Goal: Use online tool/utility: Use online tool/utility

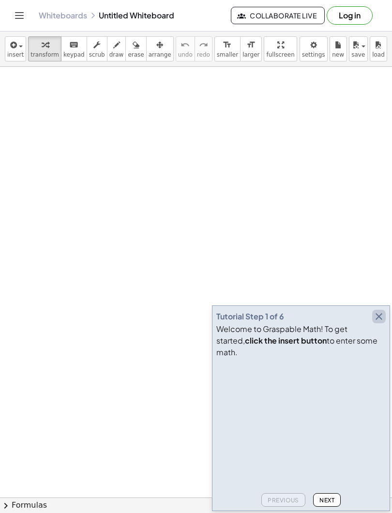
click at [379, 323] on icon "button" at bounding box center [379, 317] width 12 height 12
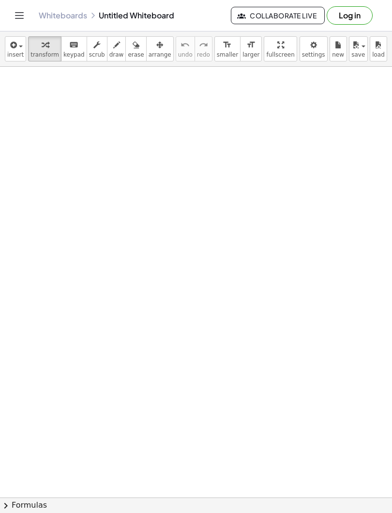
click at [18, 55] on span "insert" at bounding box center [15, 54] width 16 height 7
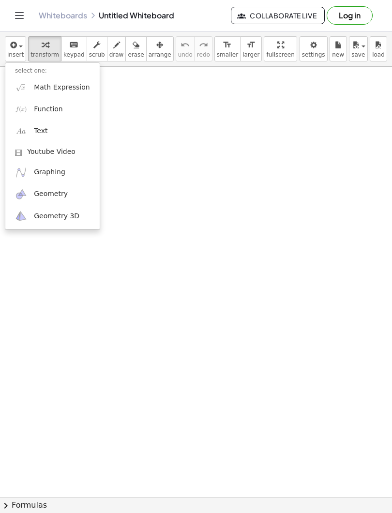
click at [54, 92] on span "Math Expression" at bounding box center [62, 88] width 56 height 10
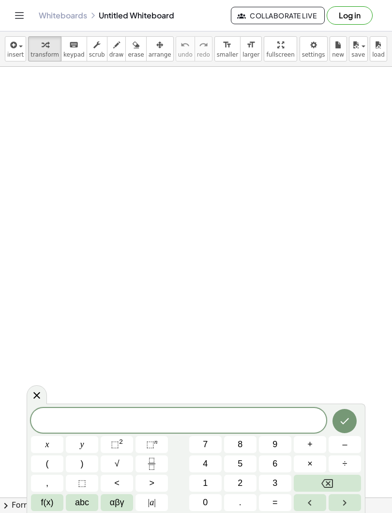
click at [239, 476] on button "2" at bounding box center [240, 483] width 32 height 17
click at [206, 502] on span "0" at bounding box center [205, 503] width 5 height 13
click at [155, 444] on sup "n" at bounding box center [156, 441] width 3 height 7
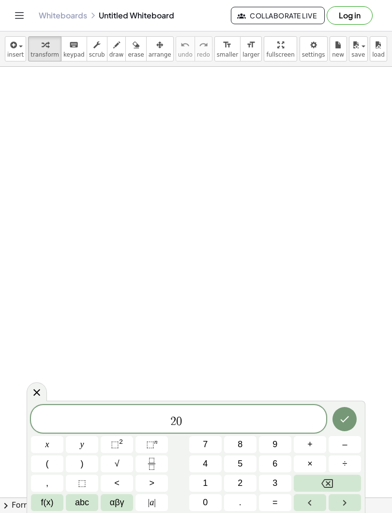
click at [50, 444] on button "x" at bounding box center [47, 444] width 32 height 17
click at [202, 426] on span "2 0 x ​" at bounding box center [178, 419] width 295 height 17
click at [311, 442] on span "+" at bounding box center [310, 444] width 5 height 13
click at [241, 478] on span "2" at bounding box center [240, 483] width 5 height 13
click at [208, 497] on button "0" at bounding box center [205, 503] width 32 height 17
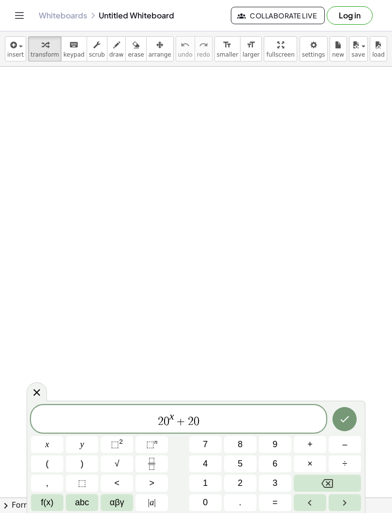
click at [152, 443] on span "⬚" at bounding box center [150, 445] width 8 height 10
click at [49, 444] on span "x" at bounding box center [48, 444] width 4 height 13
click at [213, 422] on span "2 0 x + 2 0 x ​" at bounding box center [178, 419] width 295 height 17
click at [310, 444] on span "+" at bounding box center [310, 444] width 5 height 13
click at [243, 477] on button "2" at bounding box center [240, 483] width 32 height 17
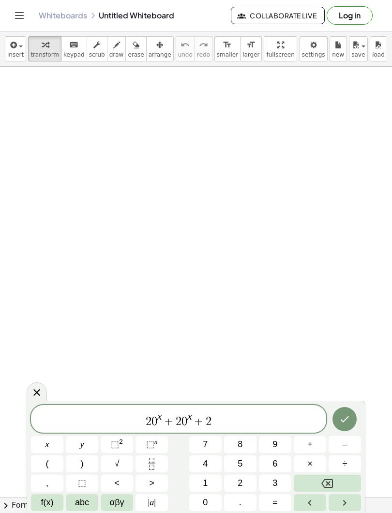
click at [202, 505] on button "0" at bounding box center [205, 503] width 32 height 17
click at [326, 483] on icon "Backspace" at bounding box center [328, 484] width 12 height 12
click at [323, 484] on icon "Backspace" at bounding box center [328, 484] width 12 height 9
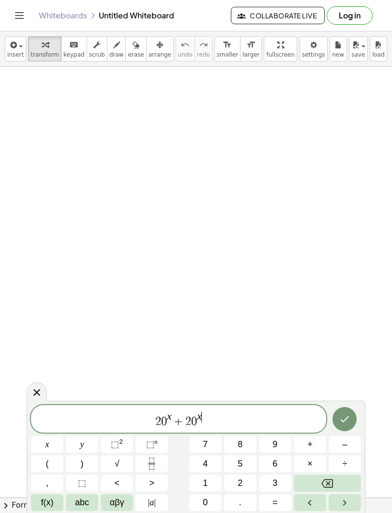
click at [324, 478] on button "Backspace" at bounding box center [327, 483] width 67 height 17
click at [323, 477] on button "Backspace" at bounding box center [327, 483] width 67 height 17
click at [325, 489] on icon "Backspace" at bounding box center [328, 484] width 12 height 12
click at [325, 488] on icon "Backspace" at bounding box center [328, 484] width 12 height 12
click at [327, 489] on icon "Backspace" at bounding box center [328, 484] width 12 height 12
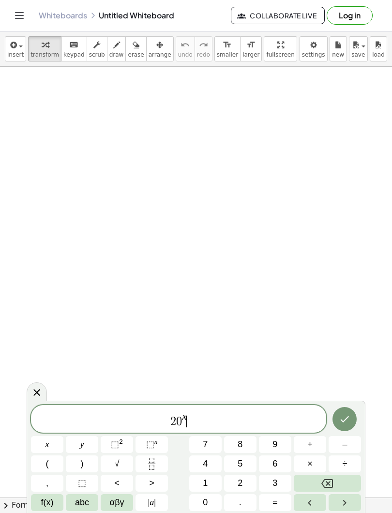
click at [327, 488] on icon "Backspace" at bounding box center [328, 484] width 12 height 12
click at [327, 490] on icon "Backspace" at bounding box center [328, 484] width 12 height 12
click at [326, 490] on icon "Backspace" at bounding box center [328, 484] width 12 height 12
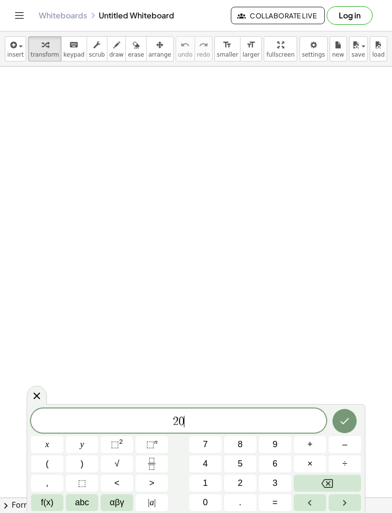
click at [326, 497] on button "Left arrow" at bounding box center [310, 503] width 32 height 17
click at [325, 497] on button "Left arrow" at bounding box center [310, 503] width 32 height 17
click at [195, 423] on span "​ 2 0" at bounding box center [178, 422] width 295 height 14
click at [326, 483] on icon "Backspace" at bounding box center [328, 484] width 12 height 12
click at [325, 483] on icon "Backspace" at bounding box center [328, 484] width 12 height 12
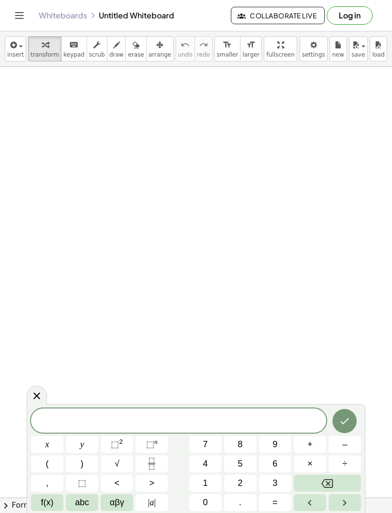
click at [151, 464] on icon "Fraction" at bounding box center [152, 464] width 12 height 12
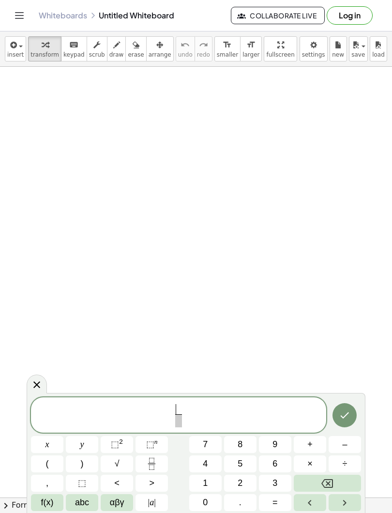
click at [246, 481] on button "2" at bounding box center [240, 483] width 32 height 17
click at [207, 496] on button "0" at bounding box center [205, 503] width 32 height 17
click at [155, 442] on sup "n" at bounding box center [156, 441] width 3 height 7
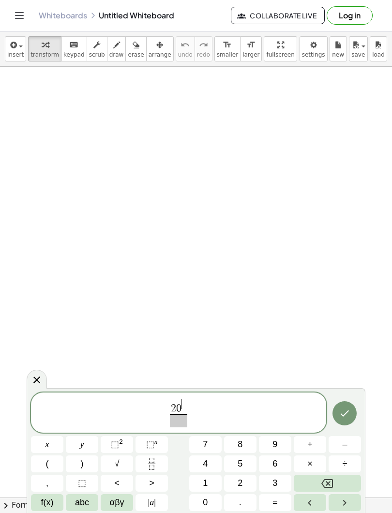
click at [51, 444] on button "x" at bounding box center [47, 444] width 32 height 17
click at [193, 413] on span "2 0 x ​ ​" at bounding box center [178, 414] width 295 height 30
click at [188, 410] on span "2 0 x ​" at bounding box center [178, 414] width 21 height 28
click at [190, 408] on span "2 0 x ​ ​" at bounding box center [178, 414] width 295 height 30
click at [190, 407] on span "2 0 x ​ ​" at bounding box center [178, 414] width 295 height 30
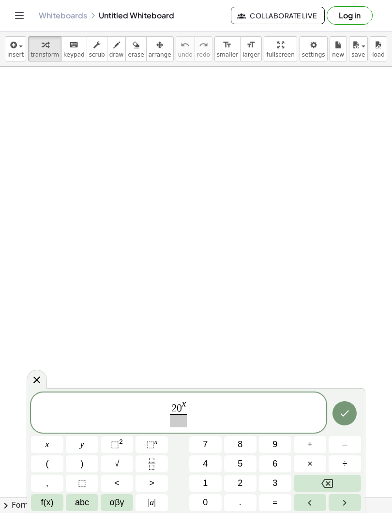
click at [308, 446] on span "+" at bounding box center [310, 444] width 5 height 13
click at [325, 478] on icon "Backspace" at bounding box center [328, 484] width 12 height 12
click at [326, 482] on icon "Backspace" at bounding box center [328, 484] width 12 height 12
click at [193, 407] on span "2 0 x ​ ​" at bounding box center [178, 414] width 295 height 30
click at [195, 401] on span "2 0 x ​ ​" at bounding box center [178, 414] width 295 height 30
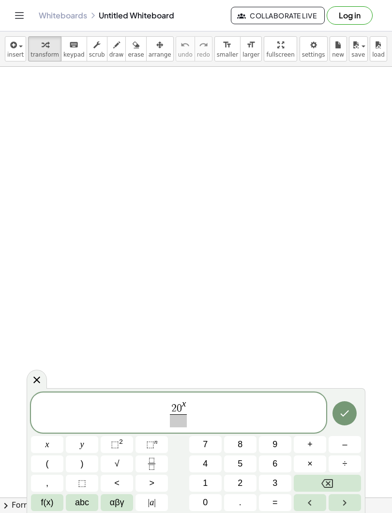
click at [185, 407] on var "x" at bounding box center [184, 404] width 4 height 10
click at [306, 445] on button "+" at bounding box center [310, 444] width 32 height 17
click at [324, 480] on icon "Backspace" at bounding box center [328, 484] width 12 height 12
click at [187, 407] on span "2 0 x ​ ​" at bounding box center [178, 414] width 21 height 28
click at [204, 477] on span "1" at bounding box center [205, 483] width 5 height 13
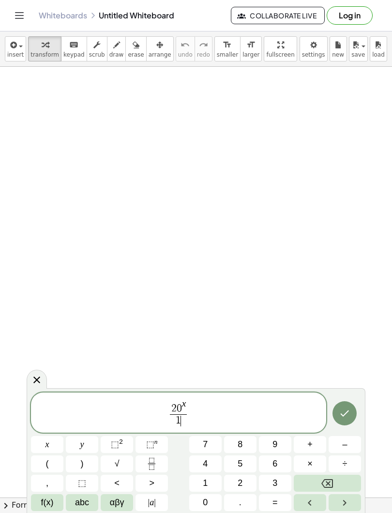
click at [205, 499] on span "0" at bounding box center [205, 503] width 5 height 13
click at [151, 447] on span "⬚" at bounding box center [150, 445] width 8 height 10
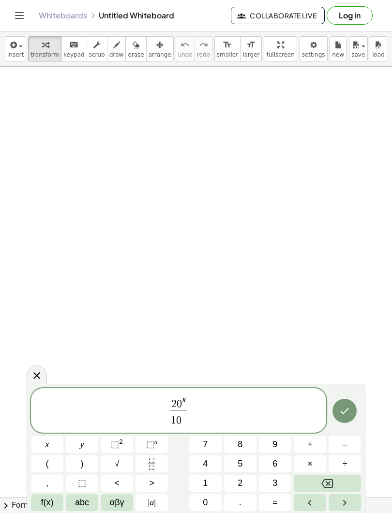
click at [51, 445] on button "x" at bounding box center [47, 444] width 32 height 17
click at [188, 405] on span "2 0 x 1 0 x ​ ​" at bounding box center [178, 411] width 295 height 34
click at [155, 466] on icon "Fraction" at bounding box center [152, 464] width 12 height 12
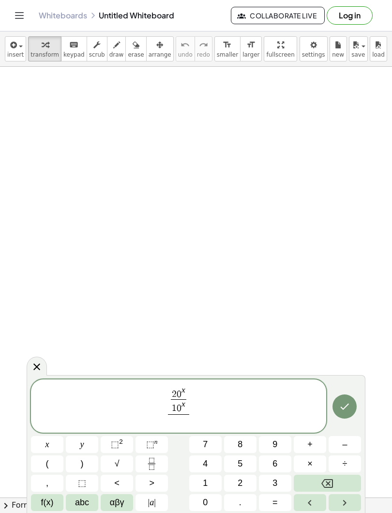
click at [315, 484] on button "Backspace" at bounding box center [327, 483] width 67 height 17
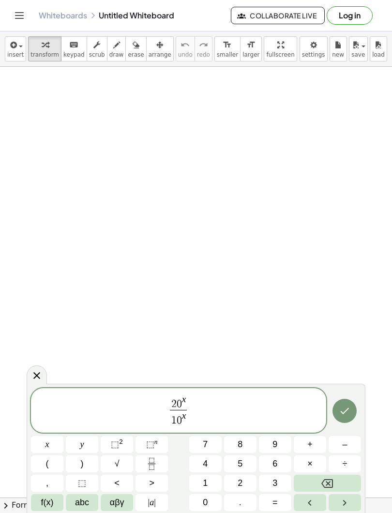
click at [190, 405] on span "2 0 x 1 0 x ​ ​" at bounding box center [178, 411] width 295 height 34
click at [310, 445] on span "+" at bounding box center [310, 444] width 5 height 13
click at [154, 464] on rect "Fraction" at bounding box center [151, 464] width 7 height 0
click at [241, 481] on span "2" at bounding box center [240, 483] width 5 height 13
click at [208, 503] on button "0" at bounding box center [205, 503] width 32 height 17
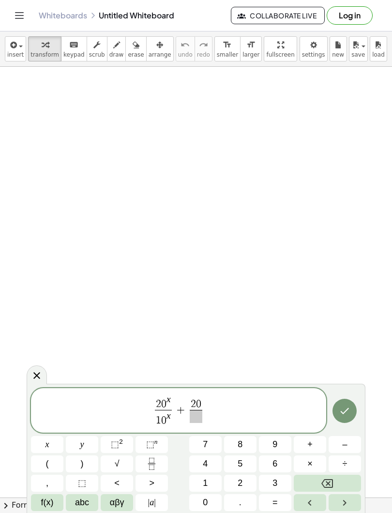
click at [154, 451] on span "⬚ n" at bounding box center [152, 444] width 12 height 13
click at [53, 444] on button "x" at bounding box center [47, 444] width 32 height 17
click at [193, 422] on span at bounding box center [196, 416] width 17 height 13
click at [205, 481] on span "1" at bounding box center [205, 483] width 5 height 13
click at [207, 501] on span "0" at bounding box center [205, 503] width 5 height 13
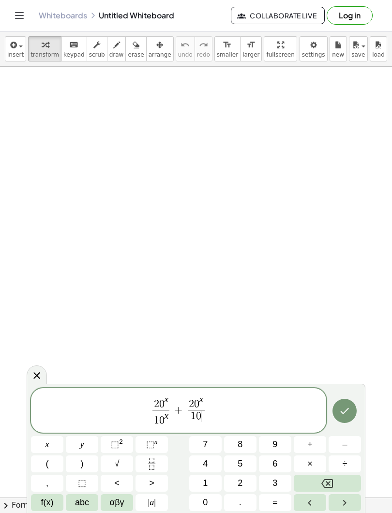
click at [151, 445] on span "⬚" at bounding box center [150, 445] width 8 height 10
click at [53, 445] on button "x" at bounding box center [47, 444] width 32 height 17
click at [211, 410] on span "2 0 x 1 0 x ​ + 2 0 x 1 0 x ​ ​" at bounding box center [178, 411] width 295 height 34
click at [310, 445] on span "+" at bounding box center [310, 444] width 5 height 13
click at [154, 463] on icon "Fraction" at bounding box center [152, 464] width 12 height 12
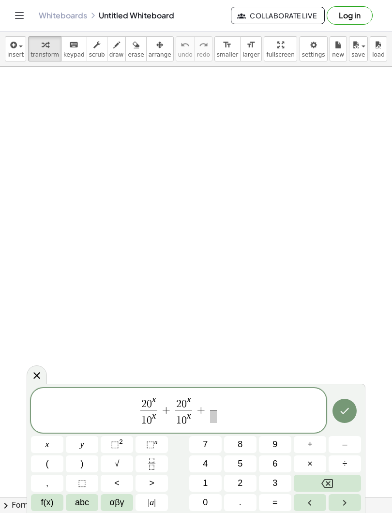
click at [240, 482] on span "2" at bounding box center [240, 483] width 5 height 13
click at [208, 501] on span "0" at bounding box center [205, 503] width 5 height 13
click at [153, 446] on span "⬚" at bounding box center [150, 445] width 8 height 10
click at [52, 444] on button "x" at bounding box center [47, 444] width 32 height 17
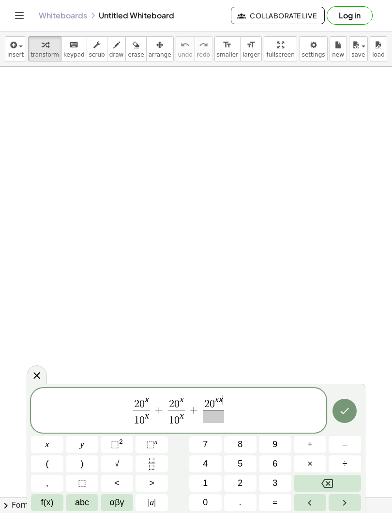
click at [327, 485] on icon "Backspace" at bounding box center [328, 484] width 12 height 9
click at [212, 419] on span at bounding box center [213, 416] width 17 height 13
click at [206, 479] on span "1" at bounding box center [205, 483] width 5 height 13
click at [206, 502] on span "0" at bounding box center [205, 503] width 5 height 13
click at [155, 442] on sup "n" at bounding box center [156, 441] width 3 height 7
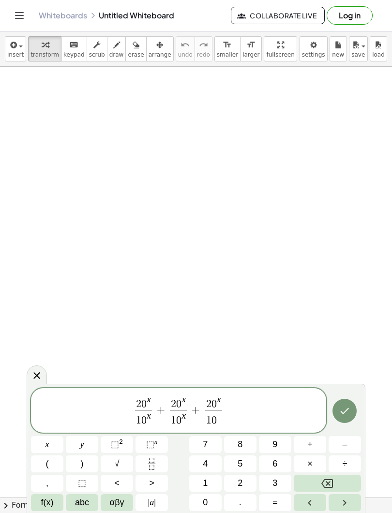
click at [48, 445] on span "x" at bounding box center [48, 444] width 4 height 13
click at [323, 486] on icon "Backspace" at bounding box center [328, 484] width 12 height 12
click at [228, 411] on span "2 0 x 1 0 x ​ + 2 0 x 1 0 x ​ + 2 0 x 1 0 x ​ ​" at bounding box center [178, 411] width 295 height 34
click at [310, 446] on span "+" at bounding box center [310, 444] width 5 height 13
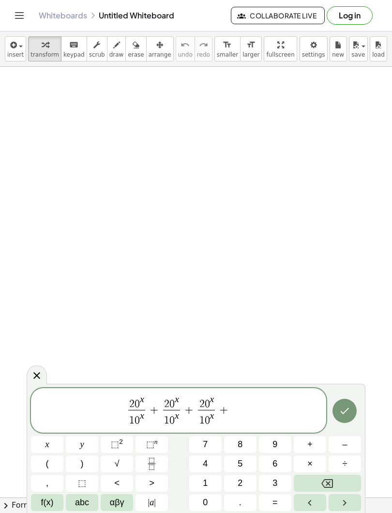
click at [152, 464] on icon "Fraction" at bounding box center [152, 464] width 12 height 12
click at [238, 483] on span "2" at bounding box center [240, 483] width 5 height 13
click at [204, 502] on span "0" at bounding box center [205, 503] width 5 height 13
click at [153, 444] on span "⬚" at bounding box center [150, 445] width 8 height 10
click at [53, 444] on button "x" at bounding box center [47, 444] width 32 height 17
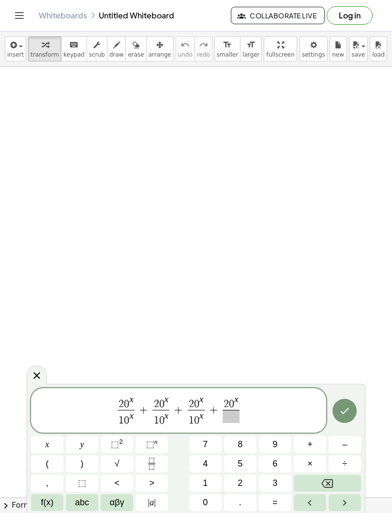
click at [229, 419] on span at bounding box center [231, 416] width 17 height 13
click at [203, 480] on span "1" at bounding box center [205, 483] width 5 height 13
click at [206, 507] on span "0" at bounding box center [205, 503] width 5 height 13
click at [154, 445] on span "⬚" at bounding box center [150, 445] width 8 height 10
click at [50, 442] on button "x" at bounding box center [47, 444] width 32 height 17
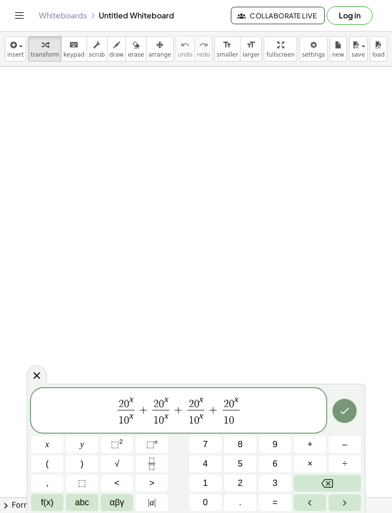
click at [49, 442] on button "x" at bounding box center [47, 444] width 32 height 17
click at [320, 482] on button "Backspace" at bounding box center [327, 483] width 67 height 17
click at [249, 407] on span "2 0 x 1 0 x ​ + 2 0 x 1 0 x ​ + 2 0 x 1 0 x ​ + 2 0 x 1 0 x ​ ​" at bounding box center [178, 411] width 295 height 34
click at [275, 506] on span "=" at bounding box center [275, 503] width 5 height 13
click at [242, 461] on span "5" at bounding box center [240, 464] width 5 height 13
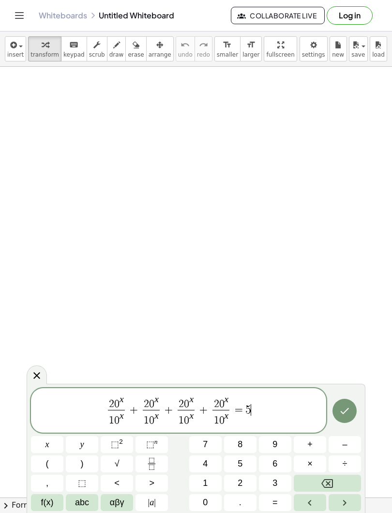
click at [203, 502] on span "0" at bounding box center [205, 503] width 5 height 13
click at [343, 411] on icon "Done" at bounding box center [345, 411] width 12 height 12
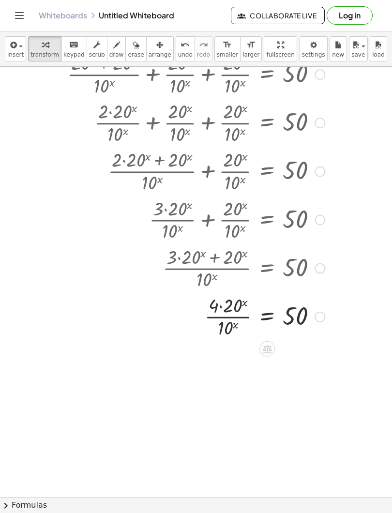
scroll to position [112, 0]
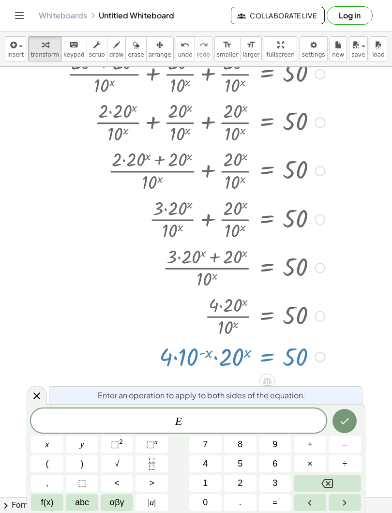
click at [265, 381] on icon at bounding box center [267, 382] width 9 height 8
click at [150, 317] on div at bounding box center [211, 316] width 235 height 48
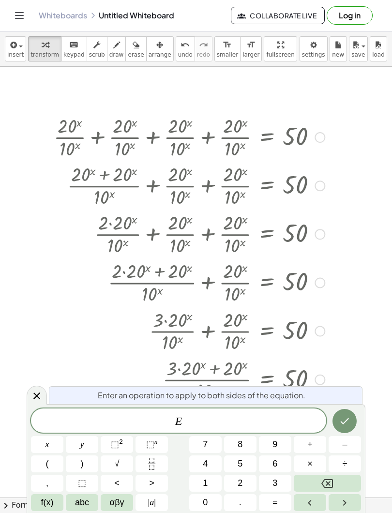
scroll to position [0, 0]
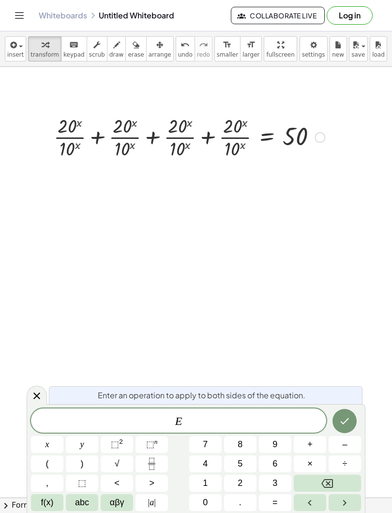
click at [210, 184] on div "+ · 20 x · 10 x + · 20 x · 10 x + · 20 x · 10 x + · 20 x · 10 x = 50 Go back to…" at bounding box center [185, 298] width 293 height 377
click at [36, 399] on icon at bounding box center [37, 396] width 12 height 12
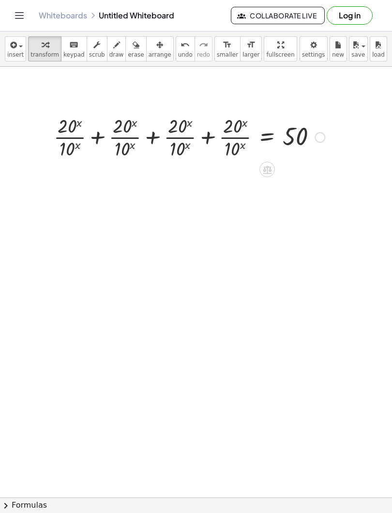
click at [267, 173] on icon at bounding box center [267, 170] width 9 height 8
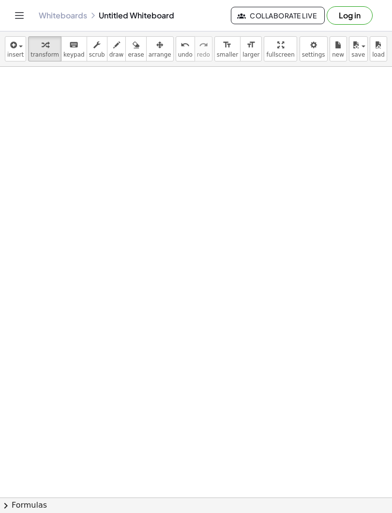
click at [15, 47] on icon "button" at bounding box center [12, 45] width 9 height 12
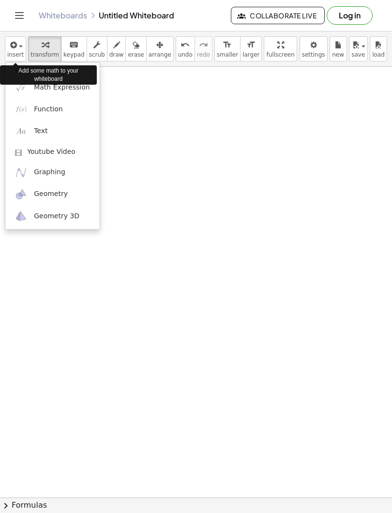
click at [46, 88] on span "Math Expression" at bounding box center [62, 88] width 56 height 10
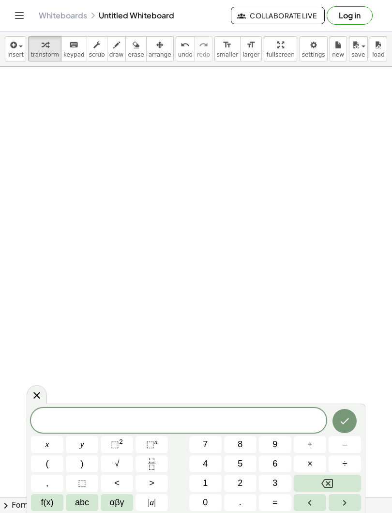
click at [151, 463] on icon "Fraction" at bounding box center [151, 460] width 5 height 5
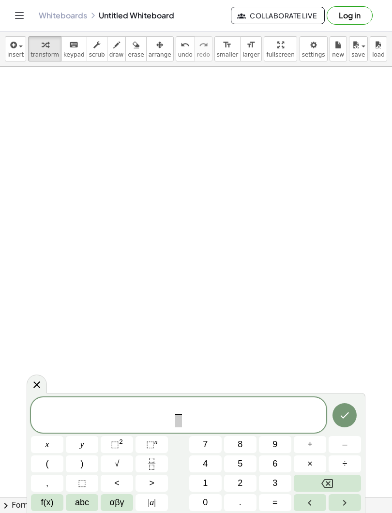
click at [239, 481] on span "2" at bounding box center [240, 483] width 5 height 13
click at [201, 504] on button "0" at bounding box center [205, 503] width 32 height 17
click at [151, 445] on span "⬚" at bounding box center [150, 445] width 8 height 10
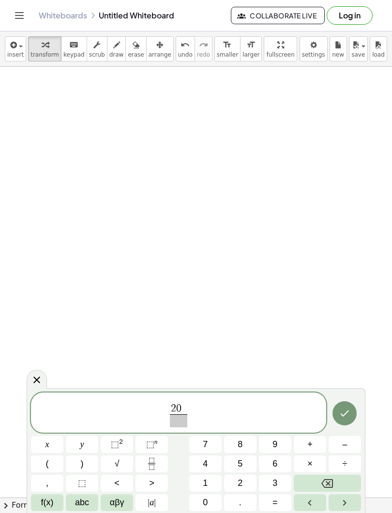
click at [49, 447] on button "x" at bounding box center [47, 444] width 32 height 17
click at [150, 446] on span "⬚" at bounding box center [150, 445] width 8 height 10
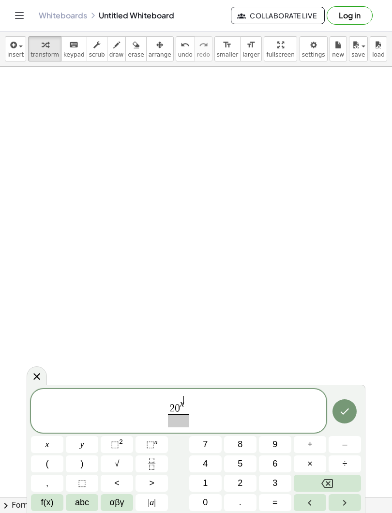
click at [315, 484] on button "Backspace" at bounding box center [327, 483] width 67 height 17
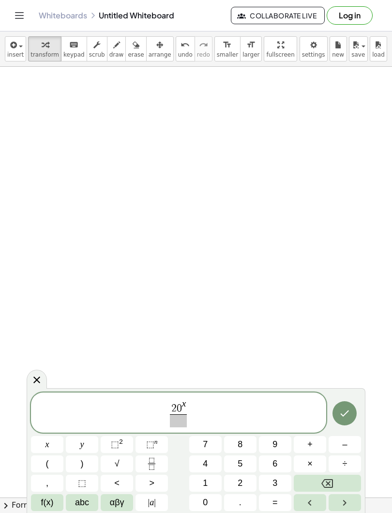
click at [311, 487] on button "Backspace" at bounding box center [327, 483] width 67 height 17
click at [148, 446] on span "⬚" at bounding box center [150, 445] width 8 height 10
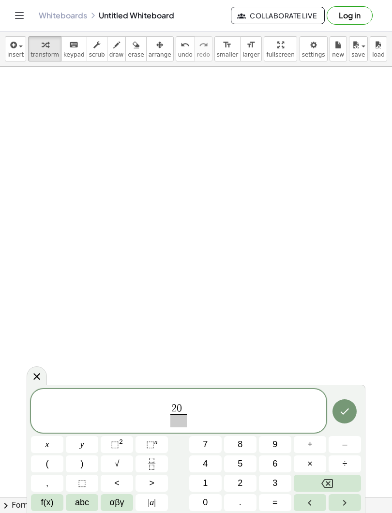
click at [48, 449] on span "x" at bounding box center [48, 444] width 4 height 13
click at [189, 410] on span "2 0 x ​ ​" at bounding box center [178, 411] width 295 height 33
click at [151, 465] on icon "Fraction" at bounding box center [152, 464] width 12 height 12
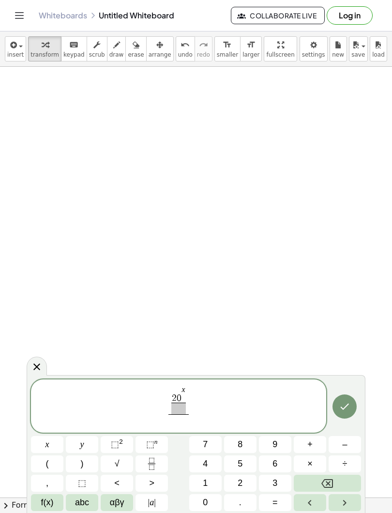
click at [177, 408] on span at bounding box center [178, 409] width 15 height 12
click at [48, 502] on span "f(x)" at bounding box center [47, 503] width 13 height 13
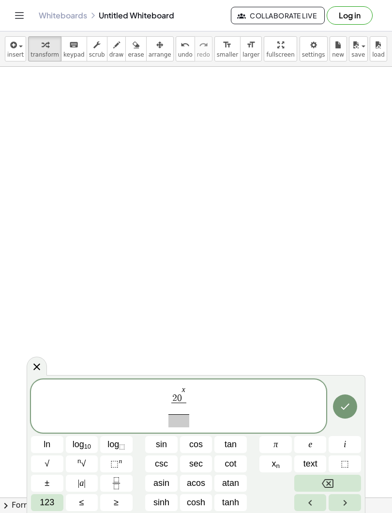
click at [321, 489] on button "Backspace" at bounding box center [328, 483] width 67 height 17
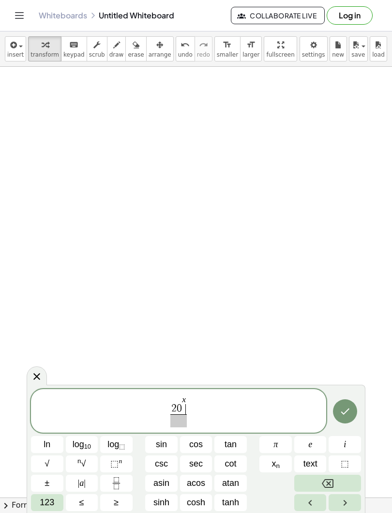
click at [321, 488] on button "Backspace" at bounding box center [328, 483] width 67 height 17
click at [321, 483] on button "Backspace" at bounding box center [328, 483] width 67 height 17
click at [320, 482] on button "Backspace" at bounding box center [328, 483] width 67 height 17
click at [323, 485] on icon "Backspace" at bounding box center [328, 484] width 12 height 12
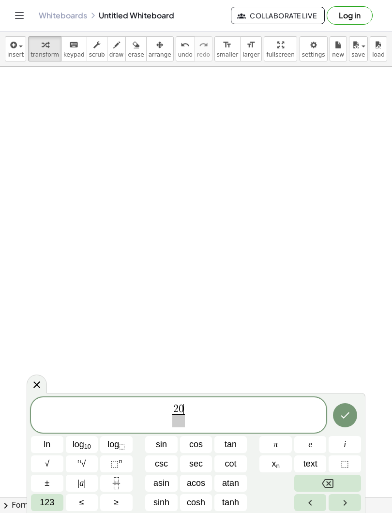
click at [319, 483] on button "Backspace" at bounding box center [328, 483] width 67 height 17
click at [317, 482] on button "Backspace" at bounding box center [328, 483] width 67 height 17
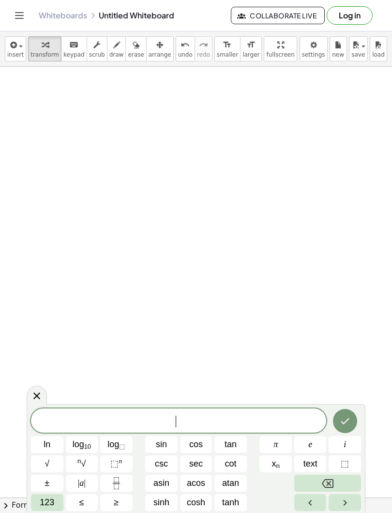
click at [117, 483] on icon "Fraction" at bounding box center [116, 484] width 12 height 12
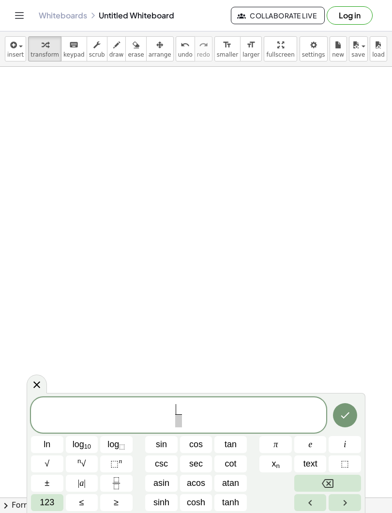
click at [45, 502] on span "123" at bounding box center [47, 503] width 15 height 13
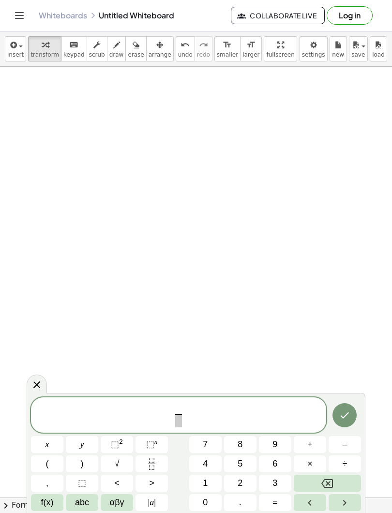
click at [206, 482] on span "1" at bounding box center [205, 483] width 5 height 13
click at [320, 478] on button "Backspace" at bounding box center [327, 483] width 67 height 17
click at [242, 481] on span "2" at bounding box center [240, 483] width 5 height 13
click at [207, 501] on span "0" at bounding box center [205, 503] width 5 height 13
click at [48, 506] on span "f(x)" at bounding box center [47, 503] width 13 height 13
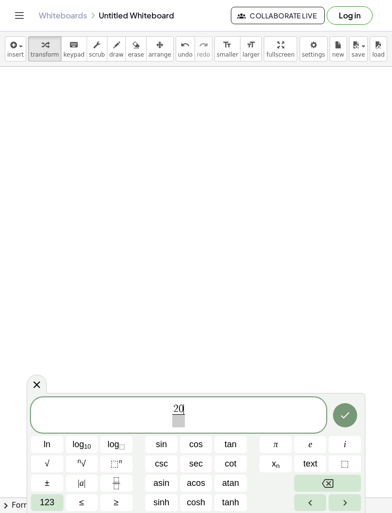
click at [117, 466] on span "⬚" at bounding box center [114, 464] width 8 height 10
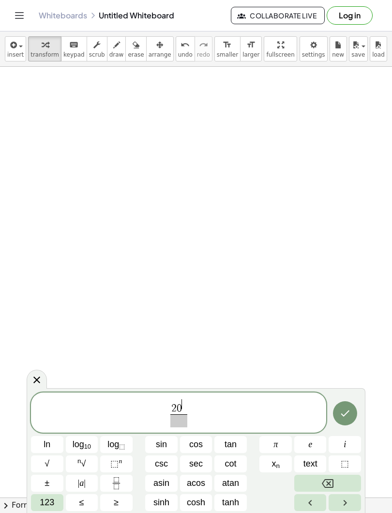
click at [51, 504] on span "123" at bounding box center [47, 503] width 15 height 13
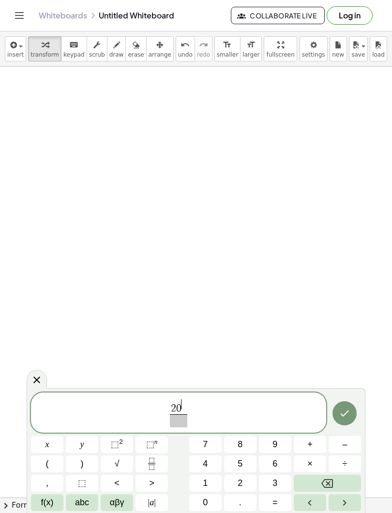
click at [48, 445] on span "x" at bounding box center [48, 444] width 4 height 13
click at [47, 506] on span "f(x)" at bounding box center [47, 503] width 13 height 13
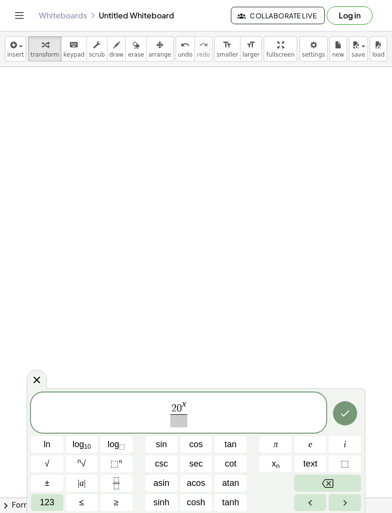
click at [307, 466] on span "text" at bounding box center [311, 464] width 14 height 13
click at [184, 412] on span "2 0 x" at bounding box center [179, 407] width 20 height 15
click at [190, 413] on span "2 0 ​ x ​" at bounding box center [179, 414] width 25 height 28
click at [195, 412] on span "2 0 x ​ ​" at bounding box center [178, 414] width 295 height 30
click at [323, 483] on icon "Backspace" at bounding box center [328, 484] width 12 height 9
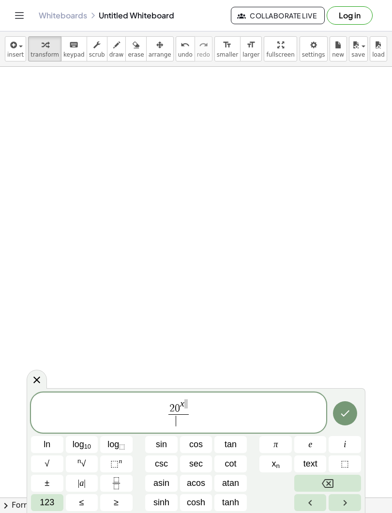
click at [321, 486] on button "Backspace" at bounding box center [328, 483] width 67 height 17
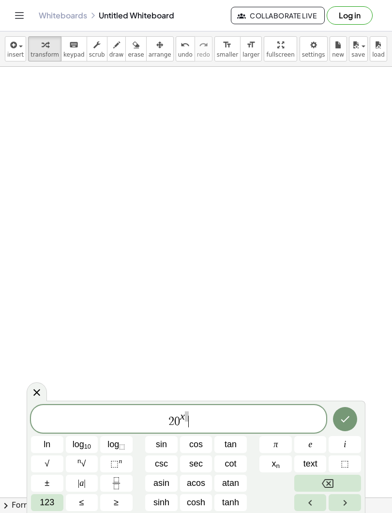
click at [324, 487] on icon "Backspace" at bounding box center [328, 484] width 12 height 12
click at [326, 488] on icon "Backspace" at bounding box center [328, 484] width 12 height 12
click at [37, 393] on icon at bounding box center [36, 392] width 7 height 7
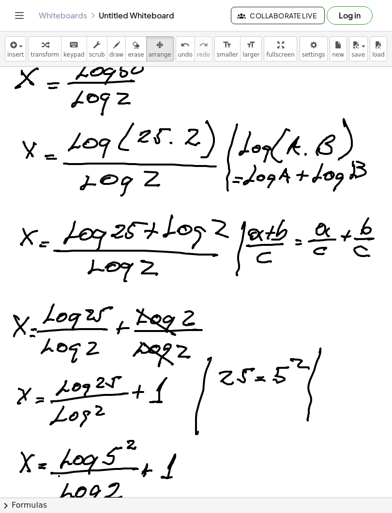
scroll to position [1008, 0]
